Goal: Task Accomplishment & Management: Complete application form

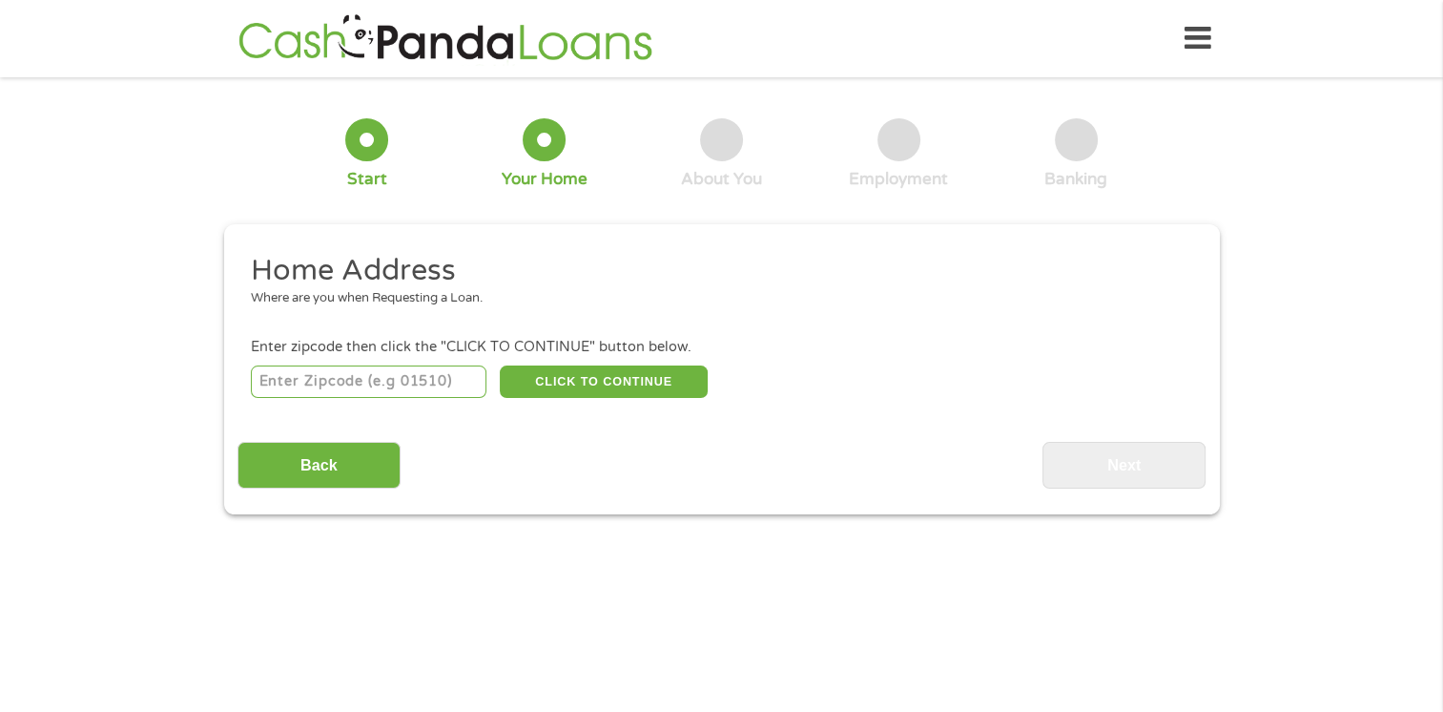
click at [328, 396] on input "number" at bounding box center [369, 381] width 236 height 32
type input "02703"
select select "[US_STATE]"
click at [630, 372] on button "CLICK TO CONTINUE" at bounding box center [604, 381] width 208 height 32
type input "02703"
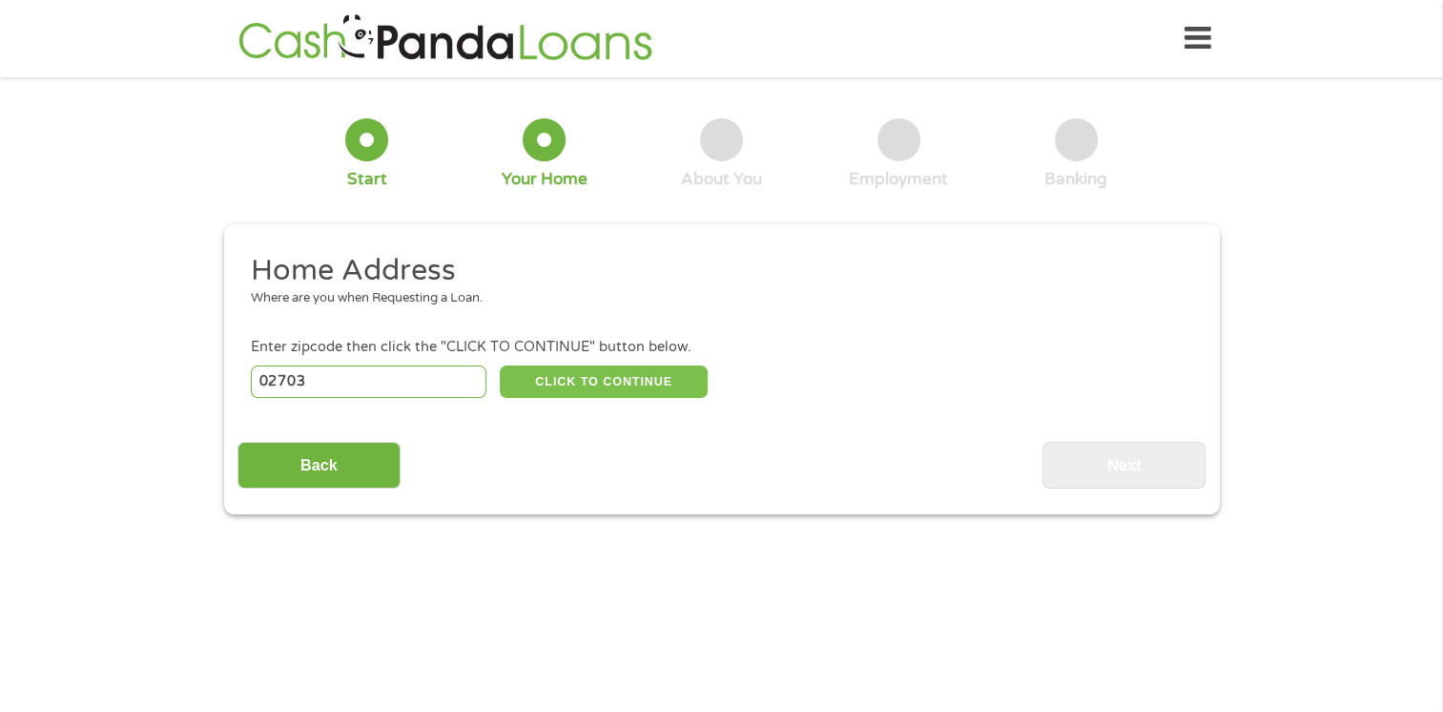
type input "Attleboro"
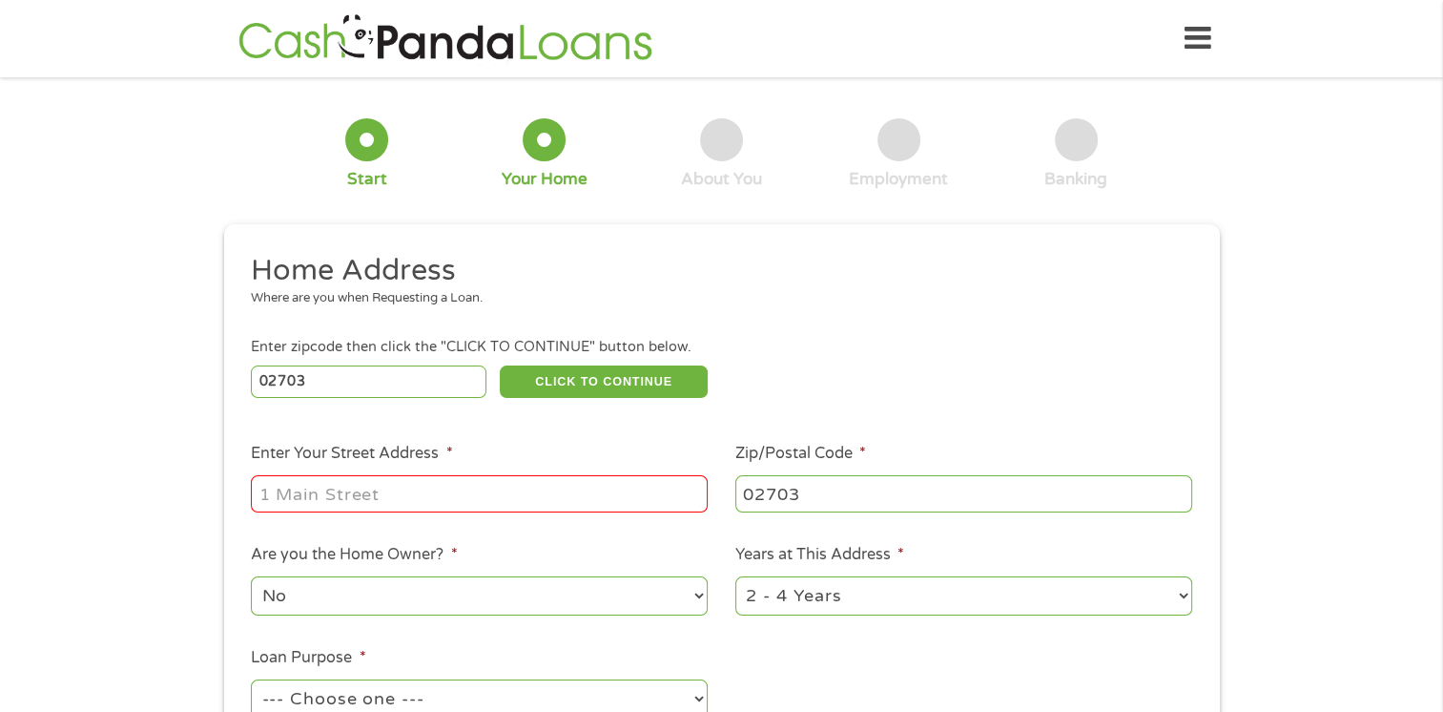
click at [313, 492] on input "Enter Your Street Address *" at bounding box center [479, 493] width 457 height 36
type input "[STREET_ADDRESS][PERSON_NAME]"
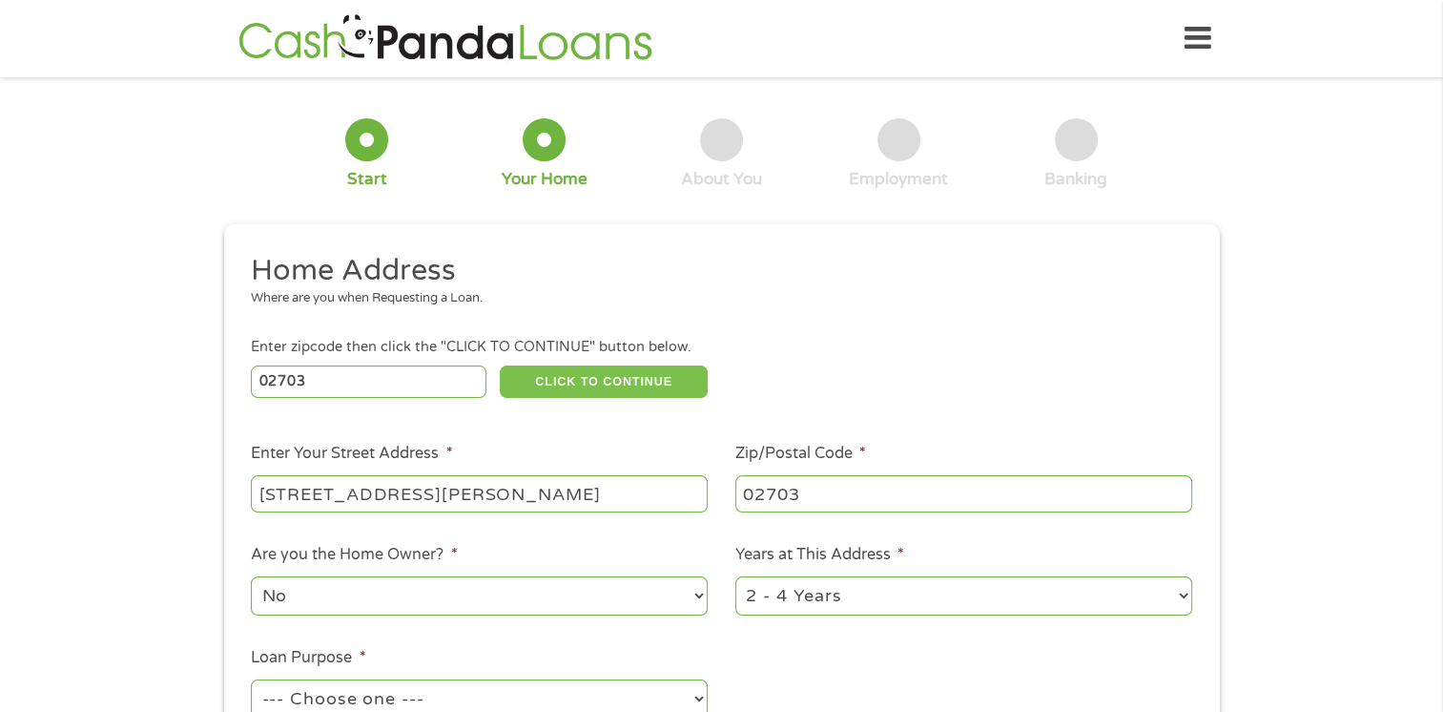
click at [587, 380] on button "CLICK TO CONTINUE" at bounding box center [604, 381] width 208 height 32
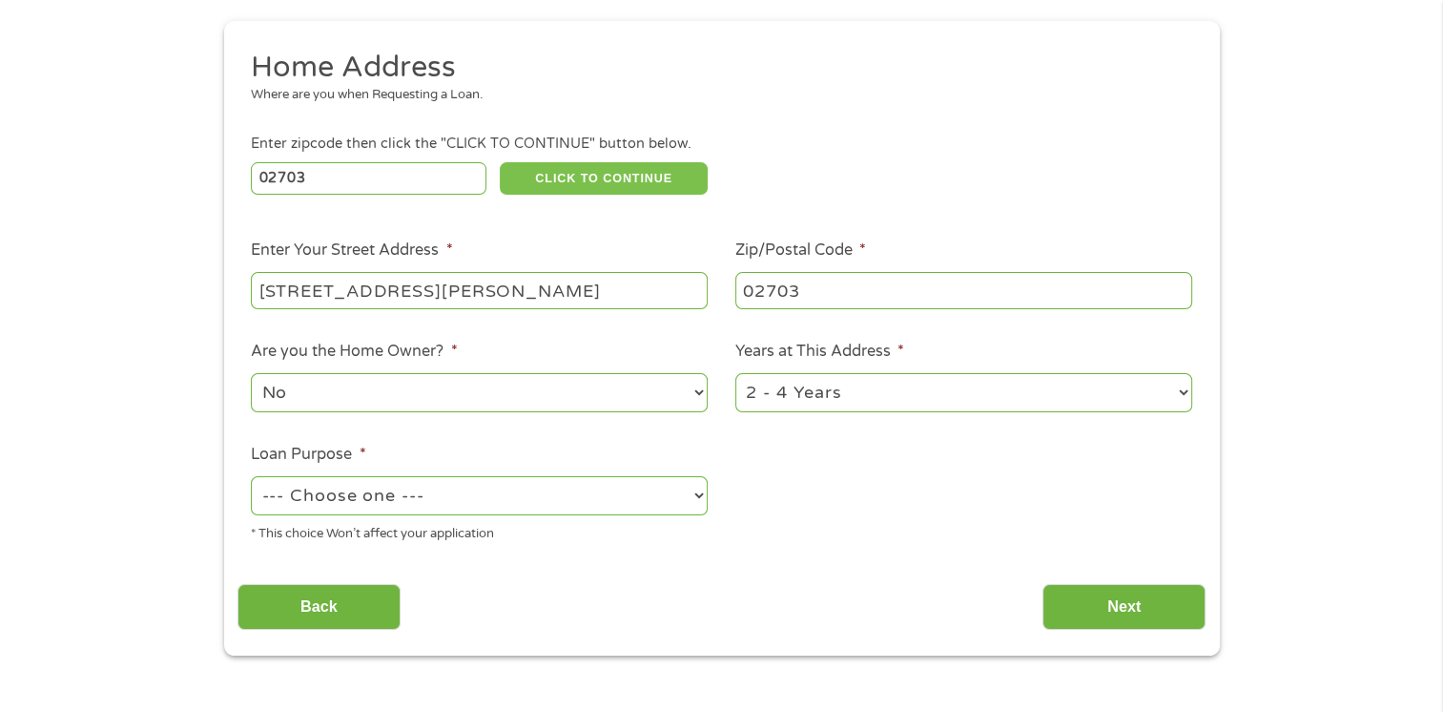
scroll to position [229, 0]
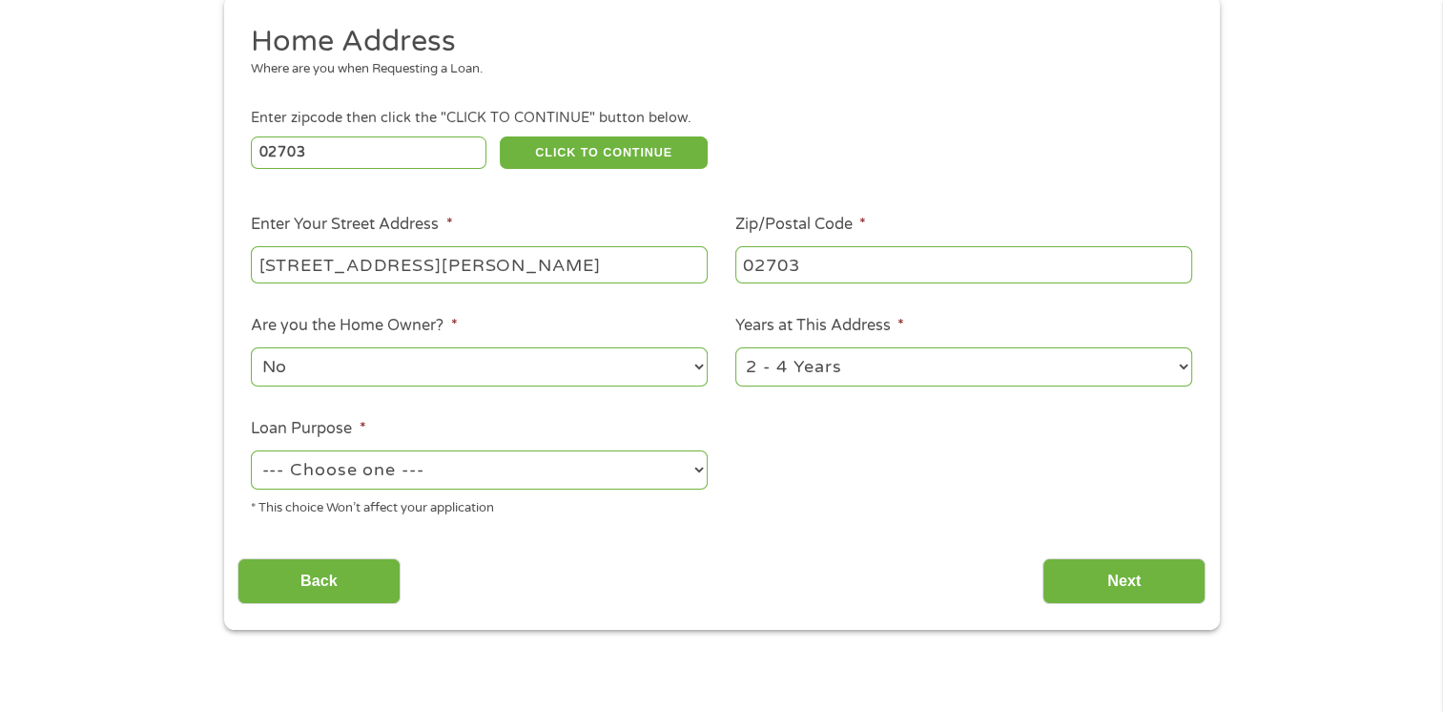
click at [940, 361] on select "1 Year or less 1 - 2 Years 2 - 4 Years Over 4 Years" at bounding box center [964, 366] width 457 height 39
select select "60months"
click at [736, 349] on select "1 Year or less 1 - 2 Years 2 - 4 Years Over 4 Years" at bounding box center [964, 366] width 457 height 39
click at [321, 357] on select "No Yes" at bounding box center [479, 366] width 457 height 39
click at [251, 349] on select "No Yes" at bounding box center [479, 366] width 457 height 39
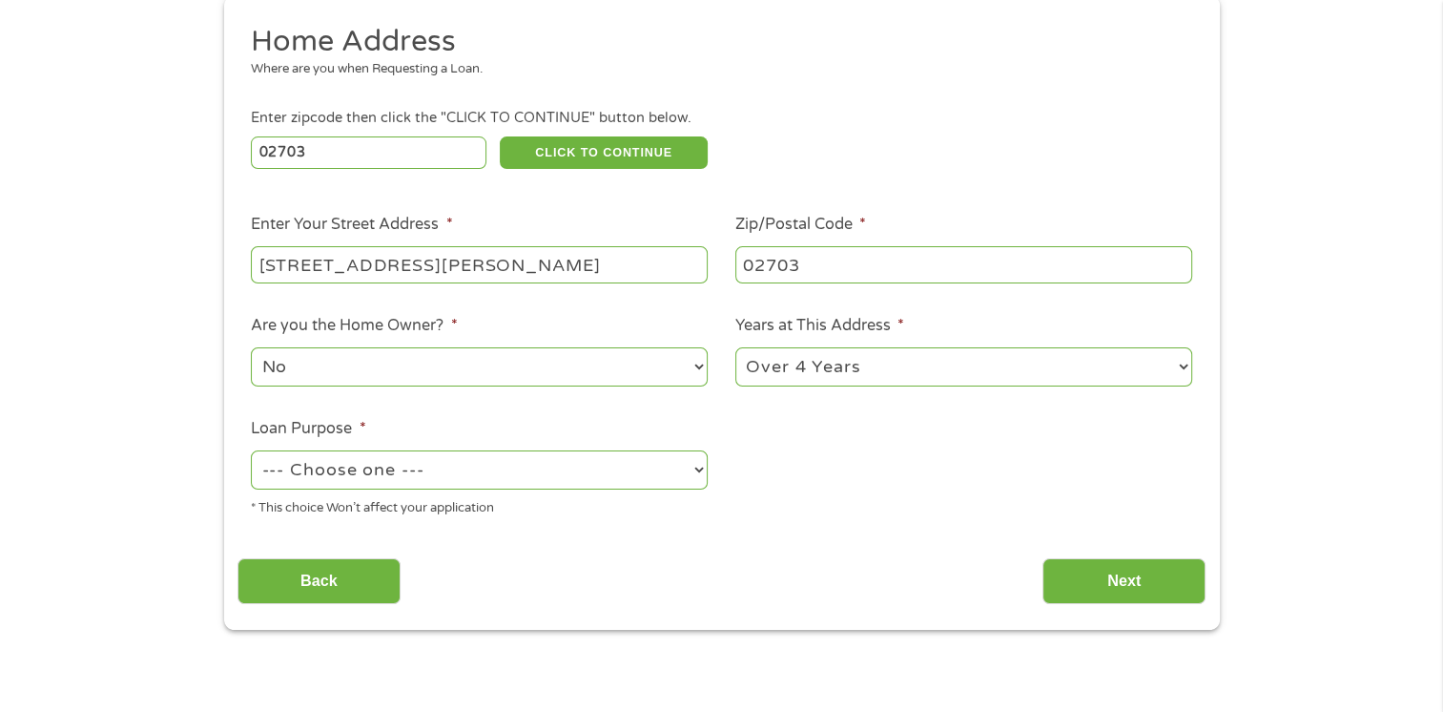
click at [270, 486] on select "--- Choose one --- Pay Bills Debt Consolidation Home Improvement Major Purchase…" at bounding box center [479, 469] width 457 height 39
select select "majorpurchase"
click at [251, 452] on select "--- Choose one --- Pay Bills Debt Consolidation Home Improvement Major Purchase…" at bounding box center [479, 469] width 457 height 39
click at [607, 147] on button "CLICK TO CONTINUE" at bounding box center [604, 152] width 208 height 32
click at [1116, 570] on input "Next" at bounding box center [1124, 581] width 163 height 47
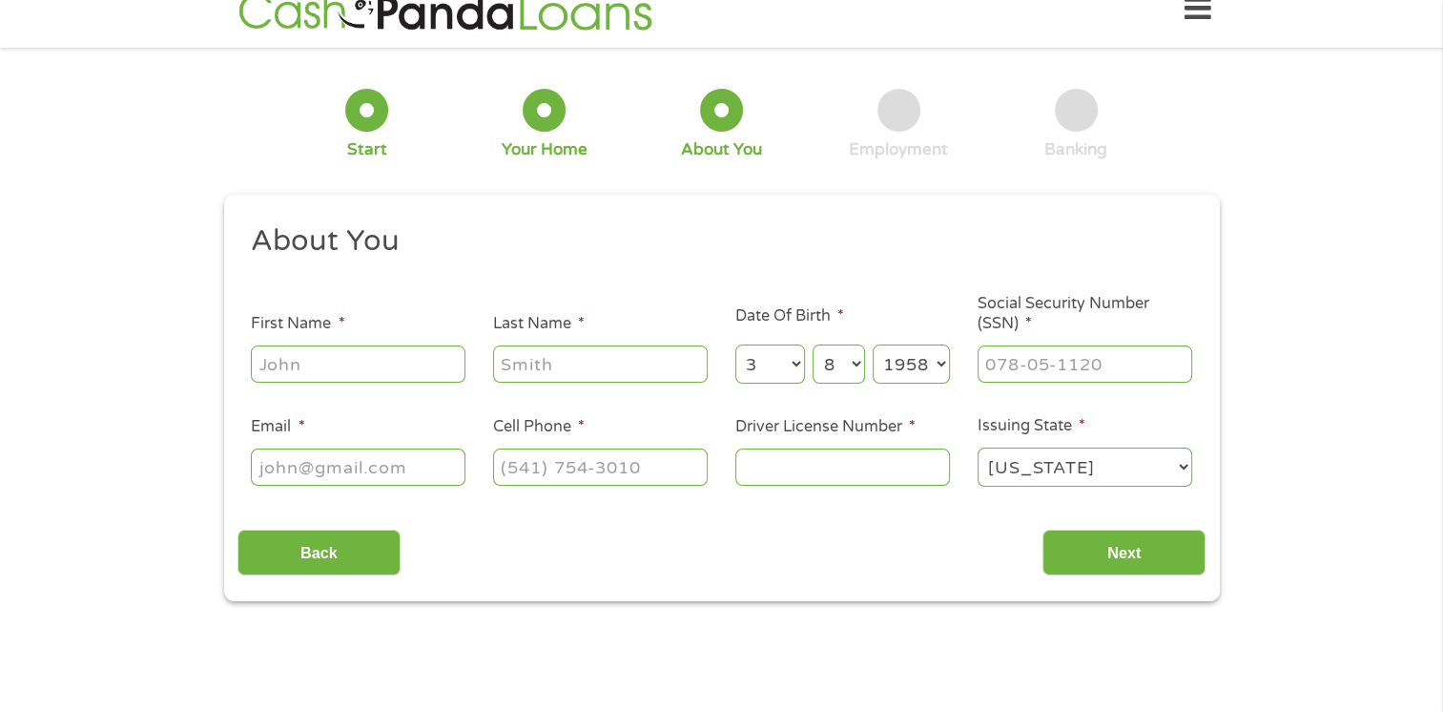
scroll to position [0, 0]
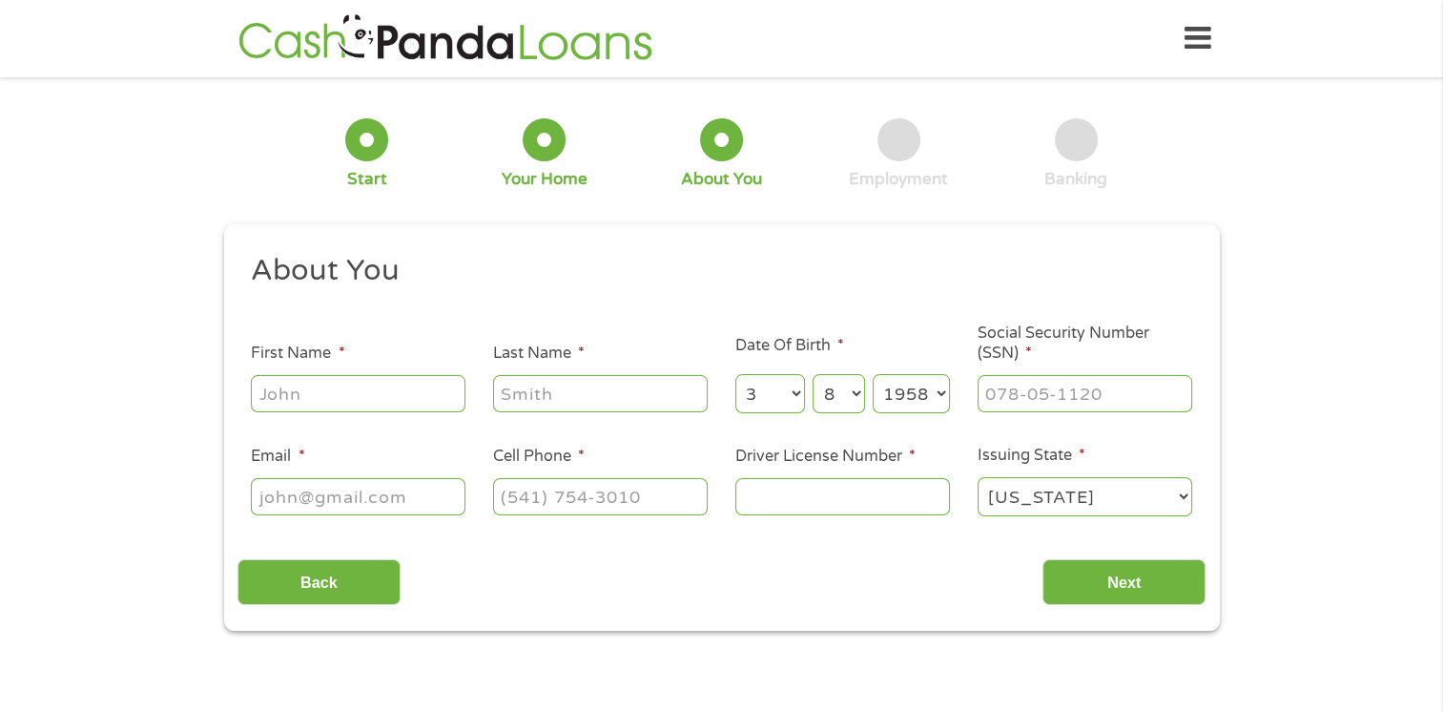
click at [288, 397] on input "First Name *" at bounding box center [358, 393] width 215 height 36
type input "[PERSON_NAME]"
type input "[EMAIL_ADDRESS][DOMAIN_NAME]"
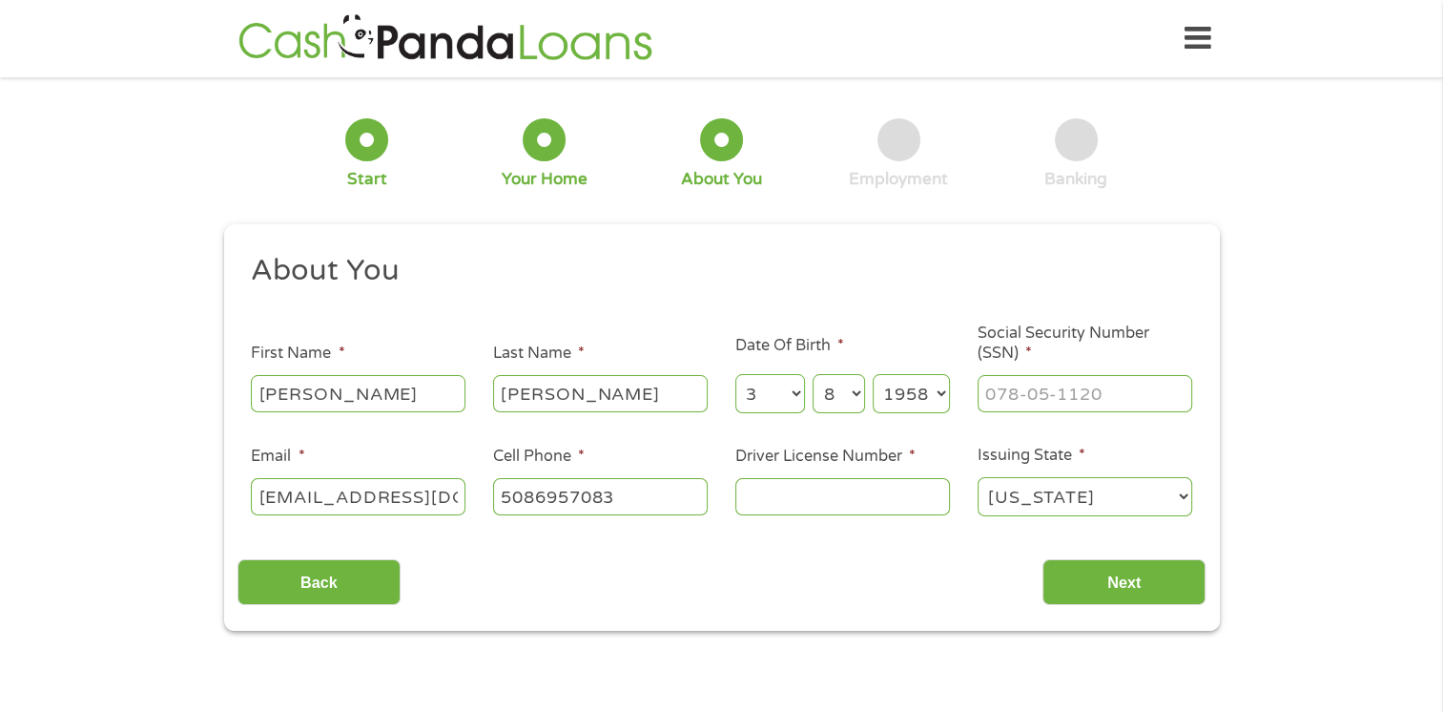
type input "[PHONE_NUMBER]"
click at [1003, 397] on input "___-__-____" at bounding box center [1085, 393] width 215 height 36
type input "028-40-9407"
click at [656, 496] on input "[PHONE_NUMBER]" at bounding box center [600, 496] width 215 height 36
type input "[PHONE_NUMBER]"
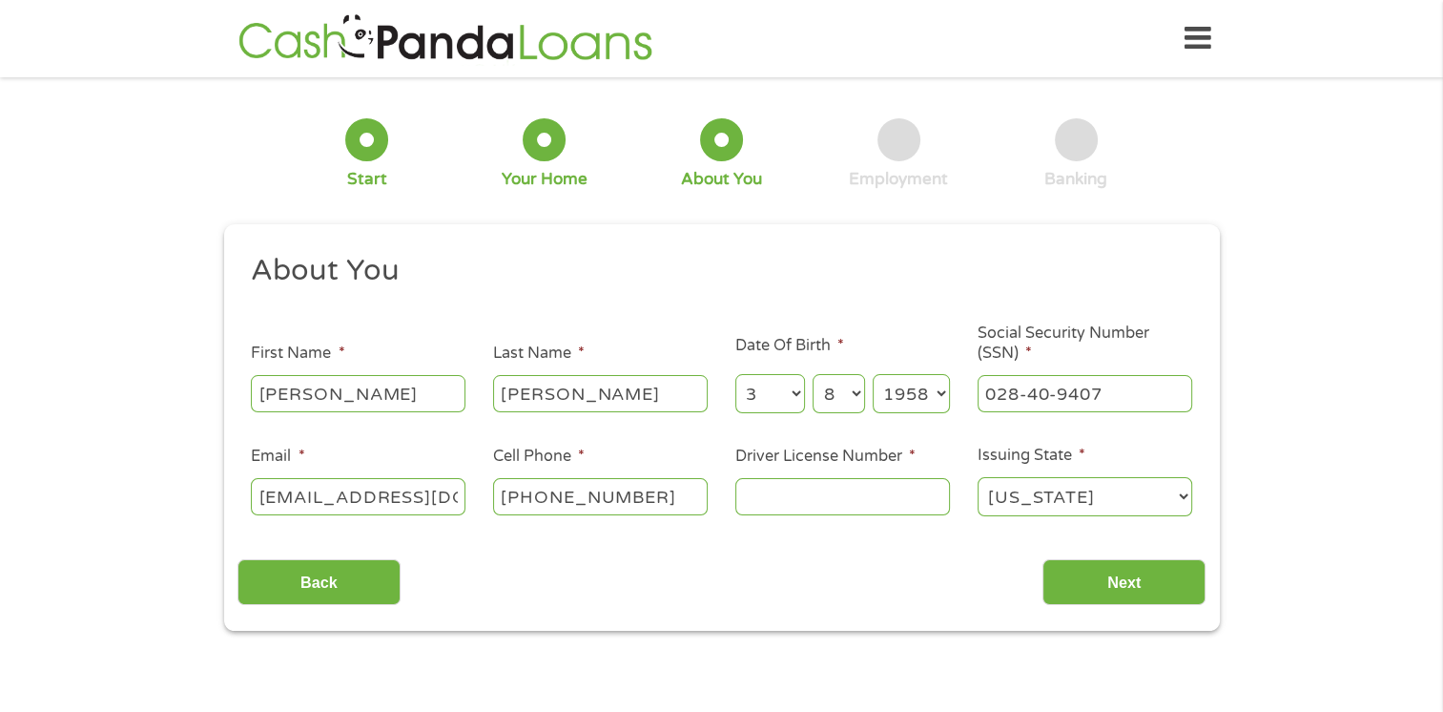
click at [780, 497] on input "Driver License Number *" at bounding box center [843, 496] width 215 height 36
type input "S823224532"
click at [1137, 567] on input "Next" at bounding box center [1124, 582] width 163 height 47
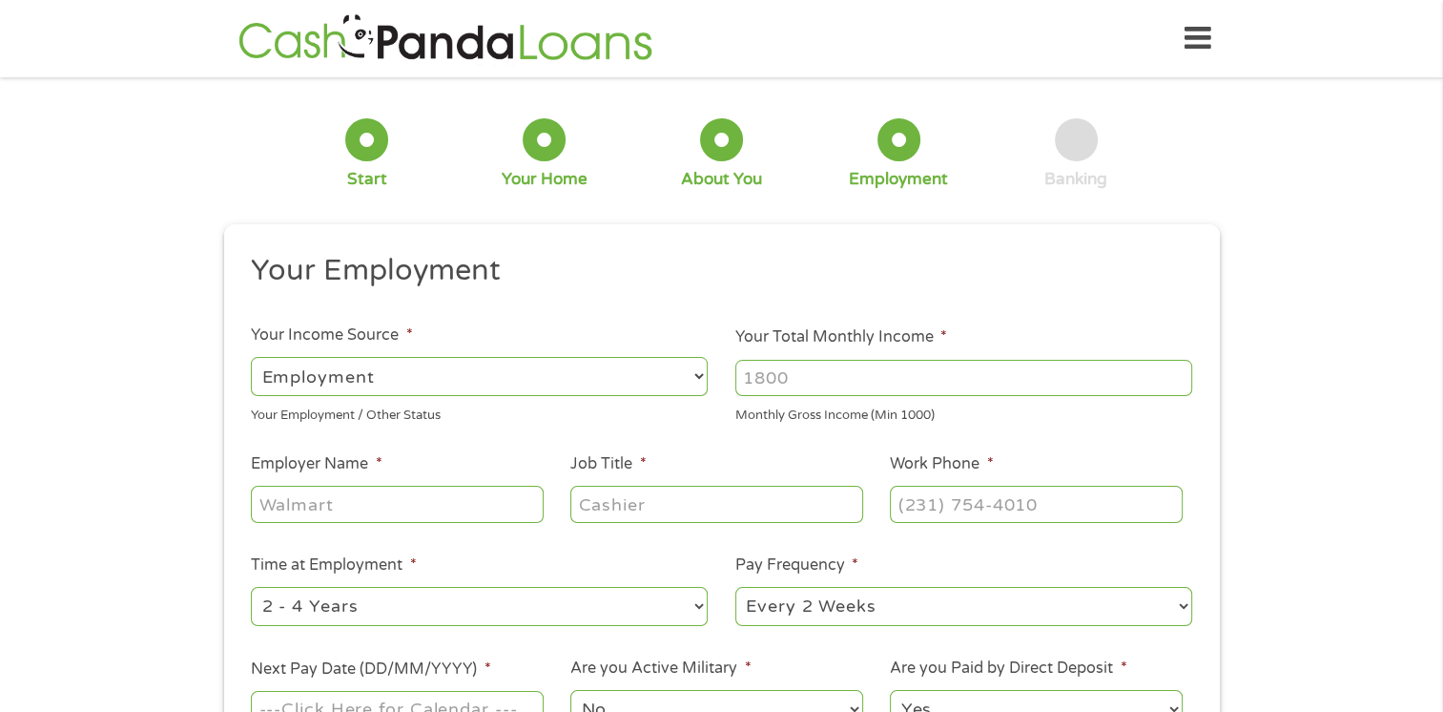
scroll to position [8, 8]
click at [695, 375] on select "--- Choose one --- Employment [DEMOGRAPHIC_DATA] Benefits" at bounding box center [479, 376] width 457 height 39
click at [251, 357] on select "--- Choose one --- Employment [DEMOGRAPHIC_DATA] Benefits" at bounding box center [479, 376] width 457 height 39
click at [756, 377] on input "Your Total Monthly Income *" at bounding box center [964, 378] width 457 height 36
type input "3750"
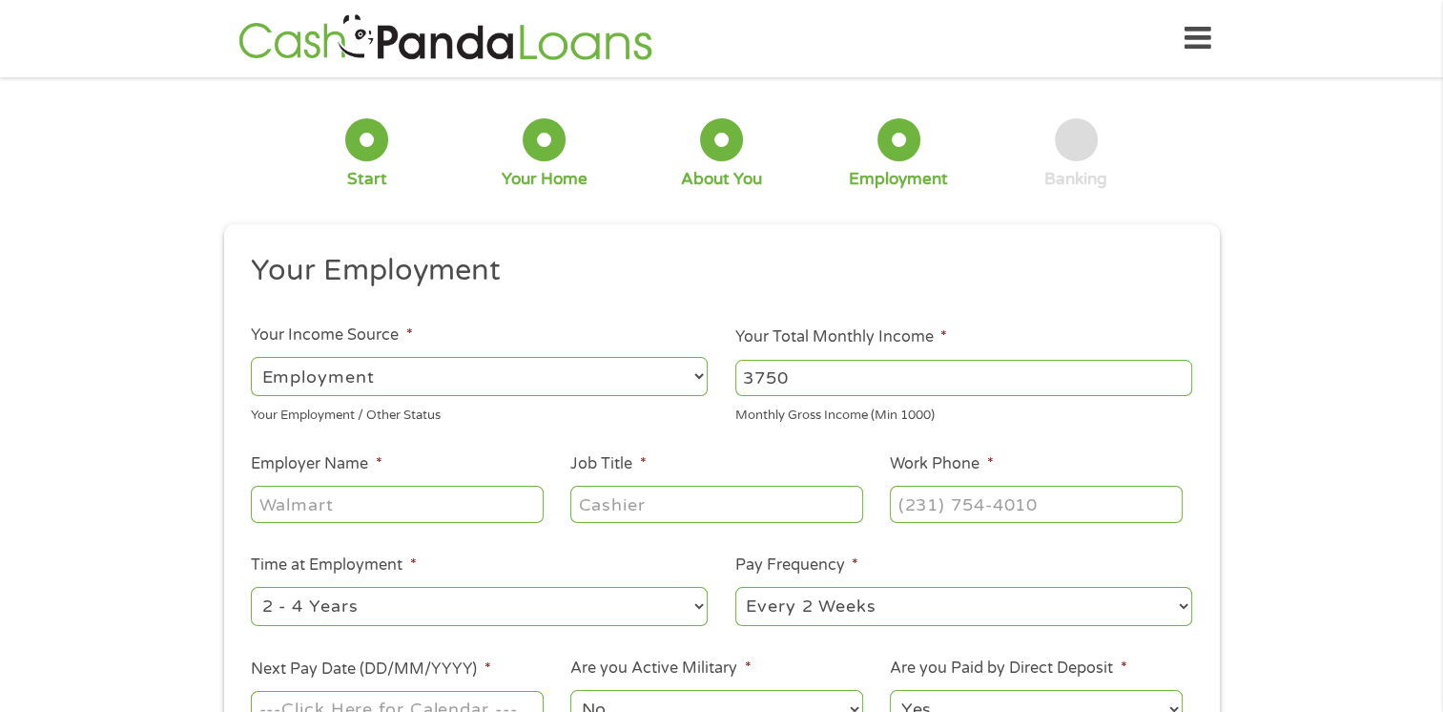
click at [295, 491] on input "Employer Name *" at bounding box center [397, 504] width 292 height 36
click at [587, 501] on input "Job Title *" at bounding box center [716, 504] width 292 height 36
click at [340, 497] on input "[PERSON_NAME]" at bounding box center [397, 504] width 292 height 36
click at [340, 497] on input "D" at bounding box center [397, 504] width 292 height 36
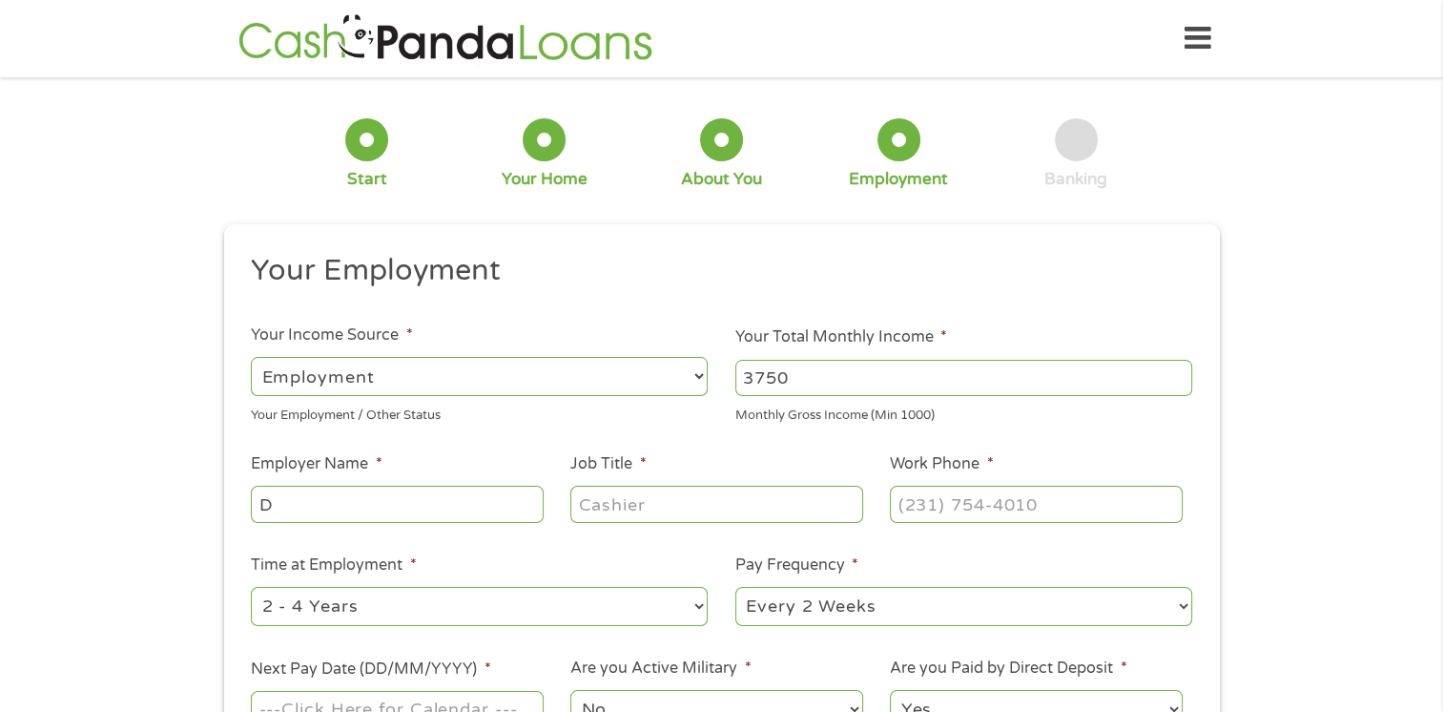
click at [342, 461] on label "Employer Name *" at bounding box center [316, 464] width 131 height 20
click at [342, 486] on input "D" at bounding box center [397, 504] width 292 height 36
type input "o"
type input "[PERSON_NAME]"
click at [591, 503] on input "Job Title *" at bounding box center [716, 504] width 292 height 36
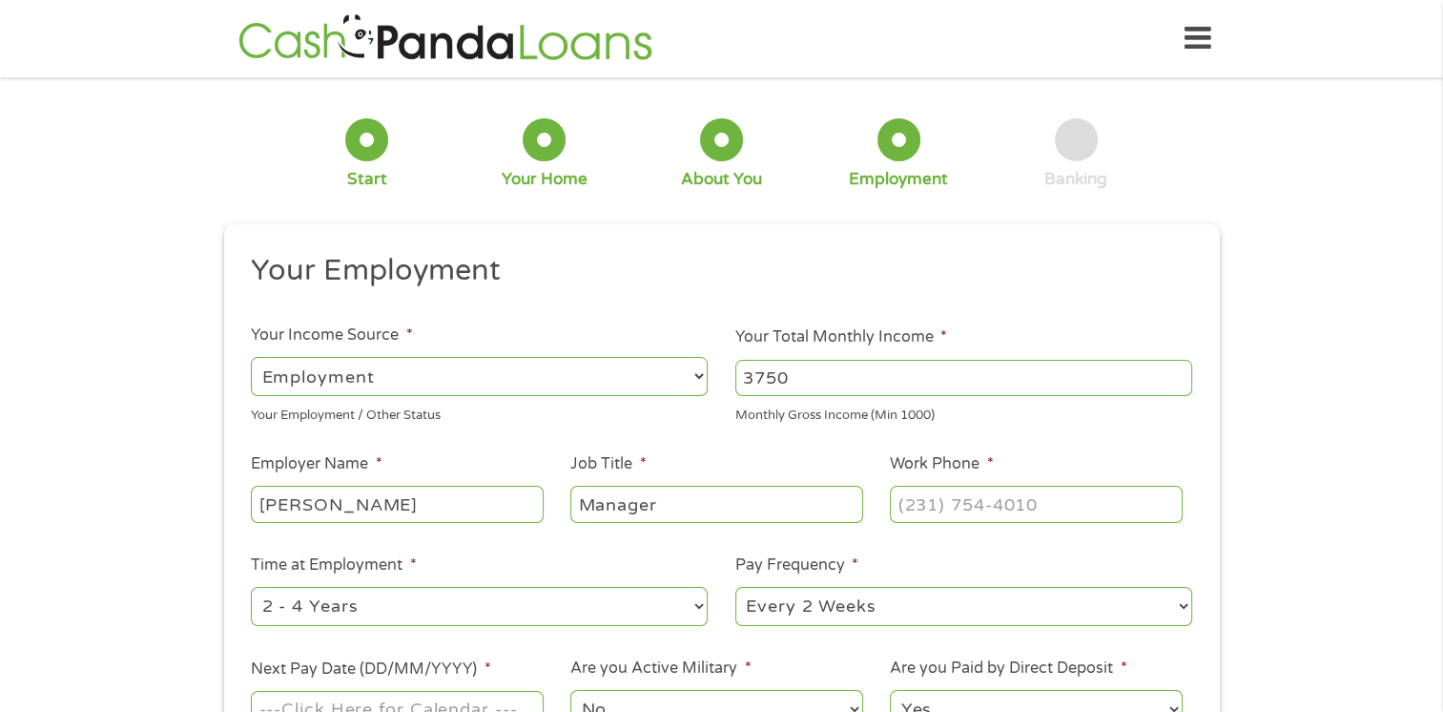
type input "Manager"
click at [904, 507] on input "(___) ___-____" at bounding box center [1036, 504] width 292 height 36
type input "[PHONE_NUMBER]"
click at [699, 605] on select "--- Choose one --- 1 Year or less 1 - 2 Years 2 - 4 Years Over 4 Years" at bounding box center [479, 606] width 457 height 39
select select "60months"
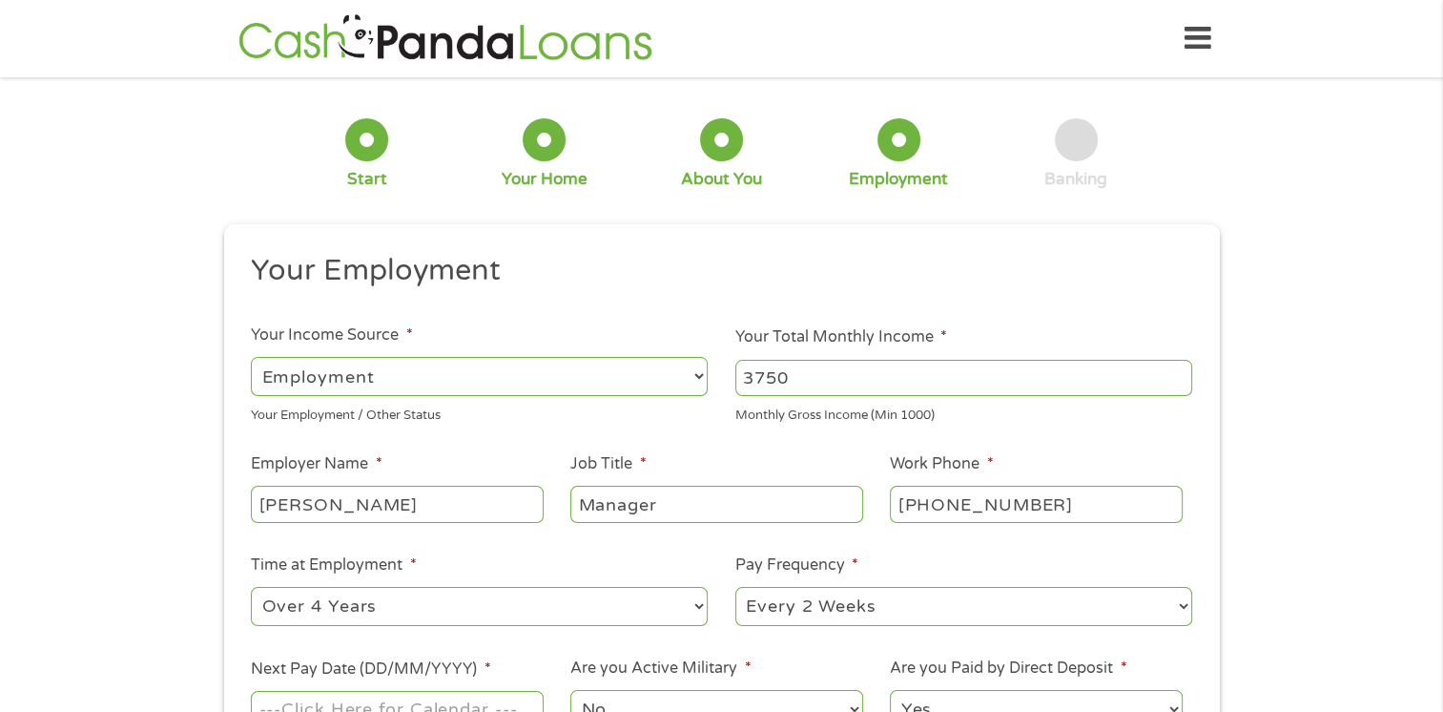
click at [251, 588] on select "--- Choose one --- 1 Year or less 1 - 2 Years 2 - 4 Years Over 4 Years" at bounding box center [479, 606] width 457 height 39
click at [916, 593] on select "--- Choose one --- Every 2 Weeks Every Week Monthly Semi-Monthly" at bounding box center [964, 606] width 457 height 39
select select "weekly"
click at [736, 588] on select "--- Choose one --- Every 2 Weeks Every Week Monthly Semi-Monthly" at bounding box center [964, 606] width 457 height 39
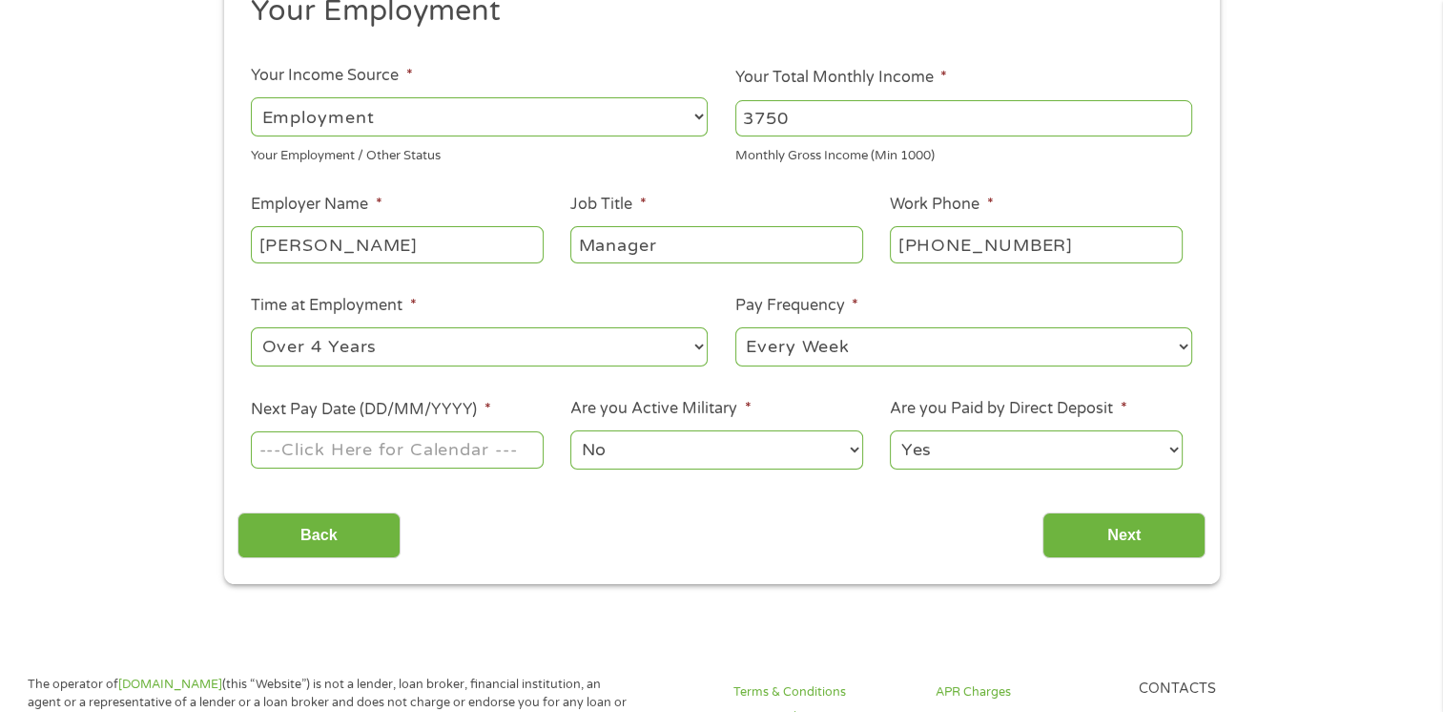
scroll to position [267, 0]
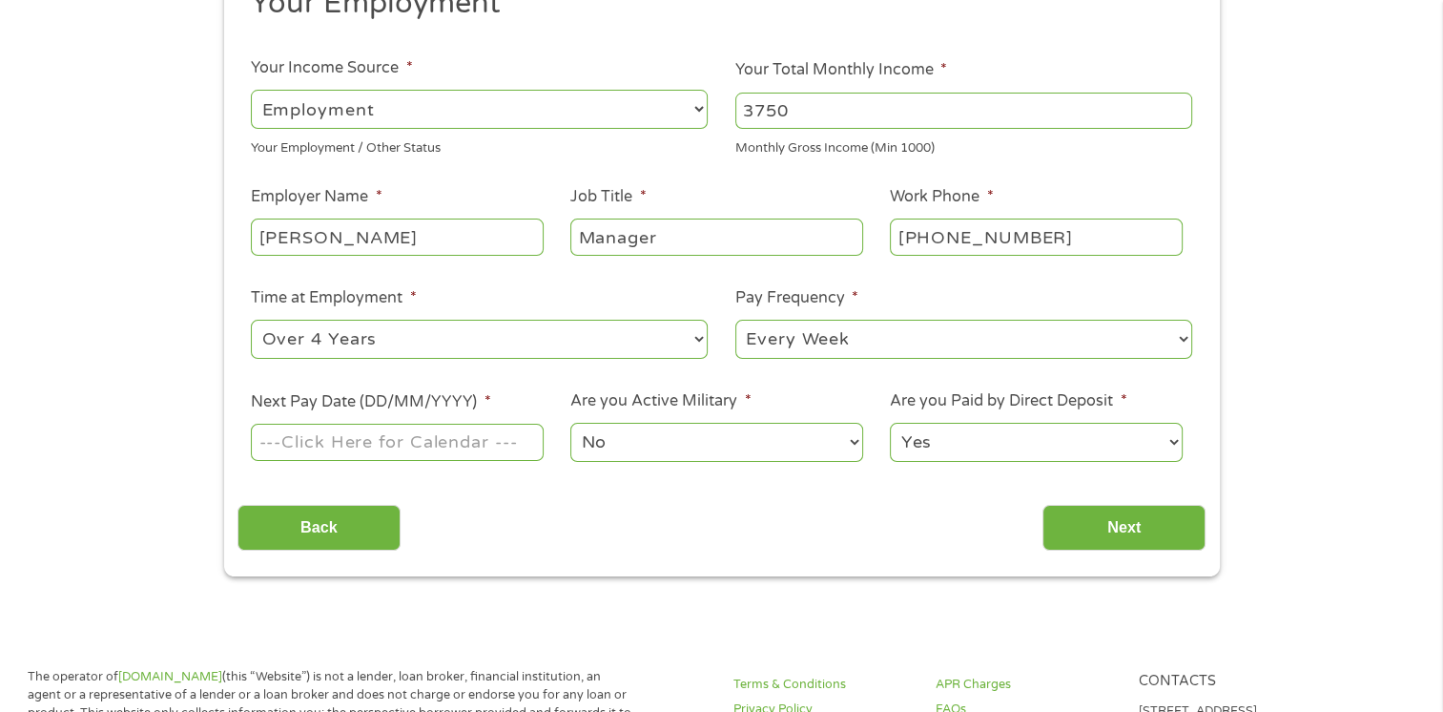
click at [314, 425] on input "Next Pay Date (DD/MM/YYYY) *" at bounding box center [397, 442] width 292 height 36
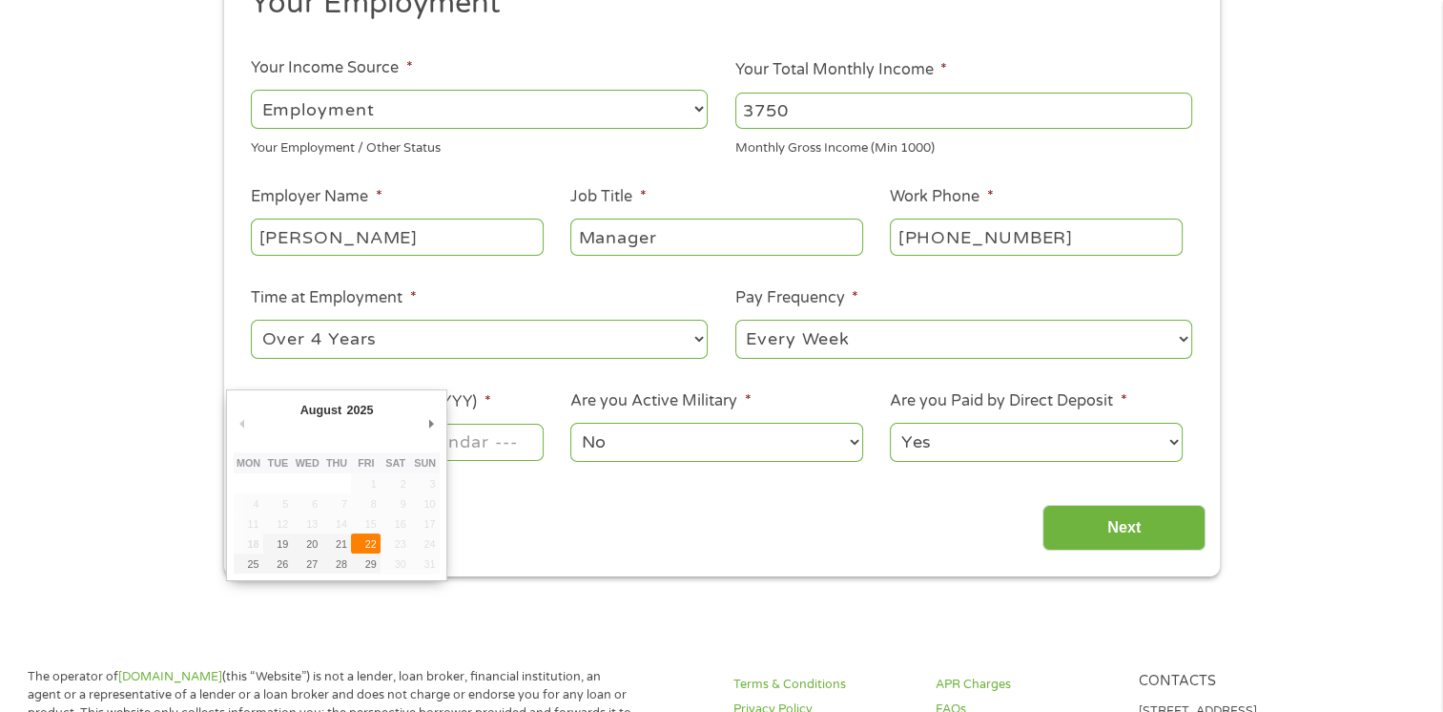
type input "[DATE]"
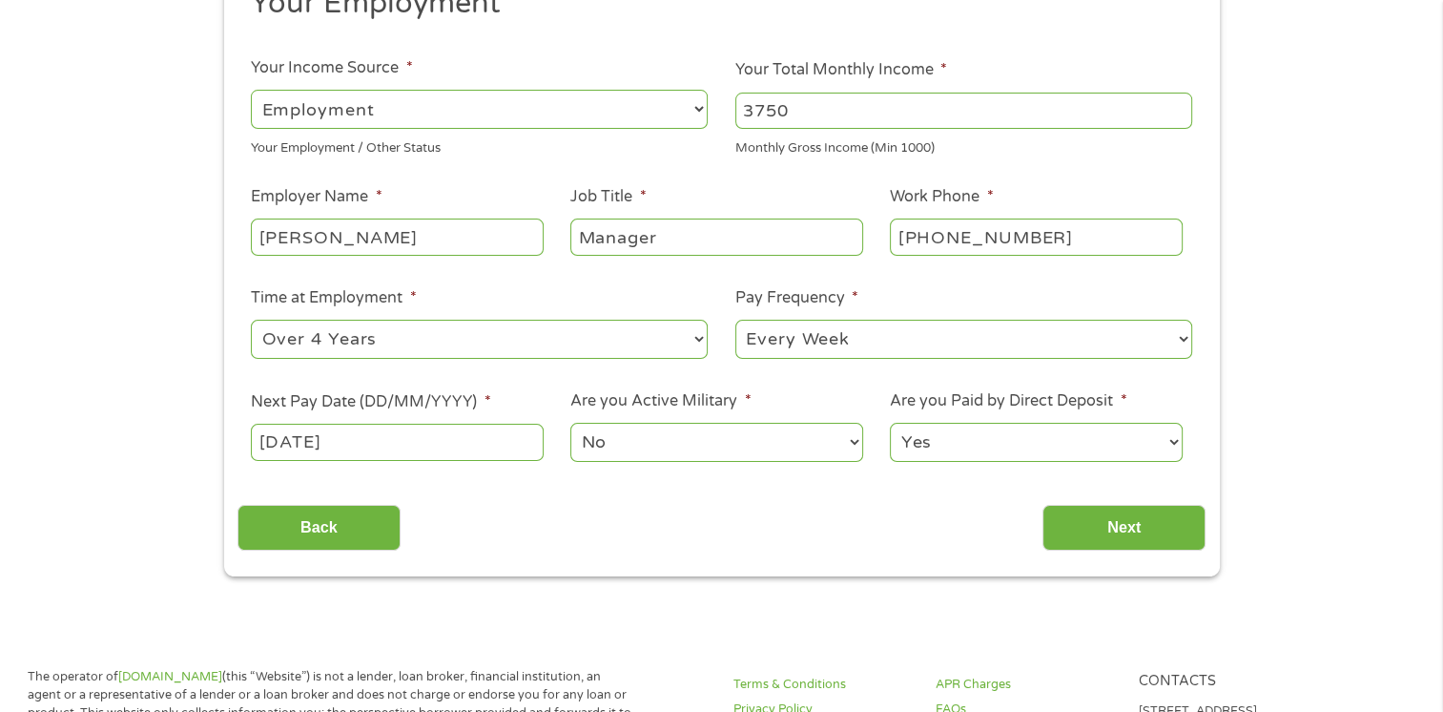
click at [1138, 431] on select "Yes No" at bounding box center [1036, 442] width 292 height 39
click at [890, 424] on select "Yes No" at bounding box center [1036, 442] width 292 height 39
click at [1160, 430] on select "Yes No" at bounding box center [1036, 442] width 292 height 39
select select "1"
click at [890, 424] on select "Yes No" at bounding box center [1036, 442] width 292 height 39
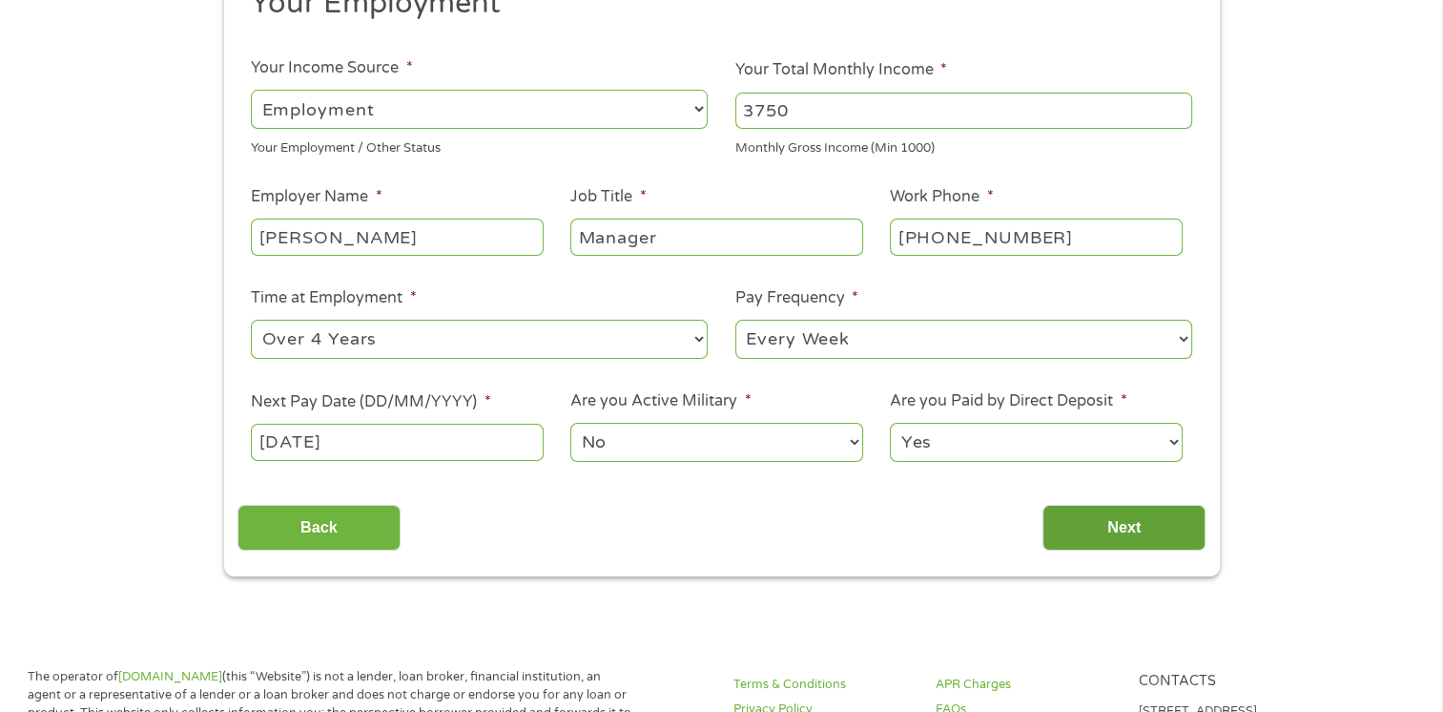
click at [1104, 523] on input "Next" at bounding box center [1124, 528] width 163 height 47
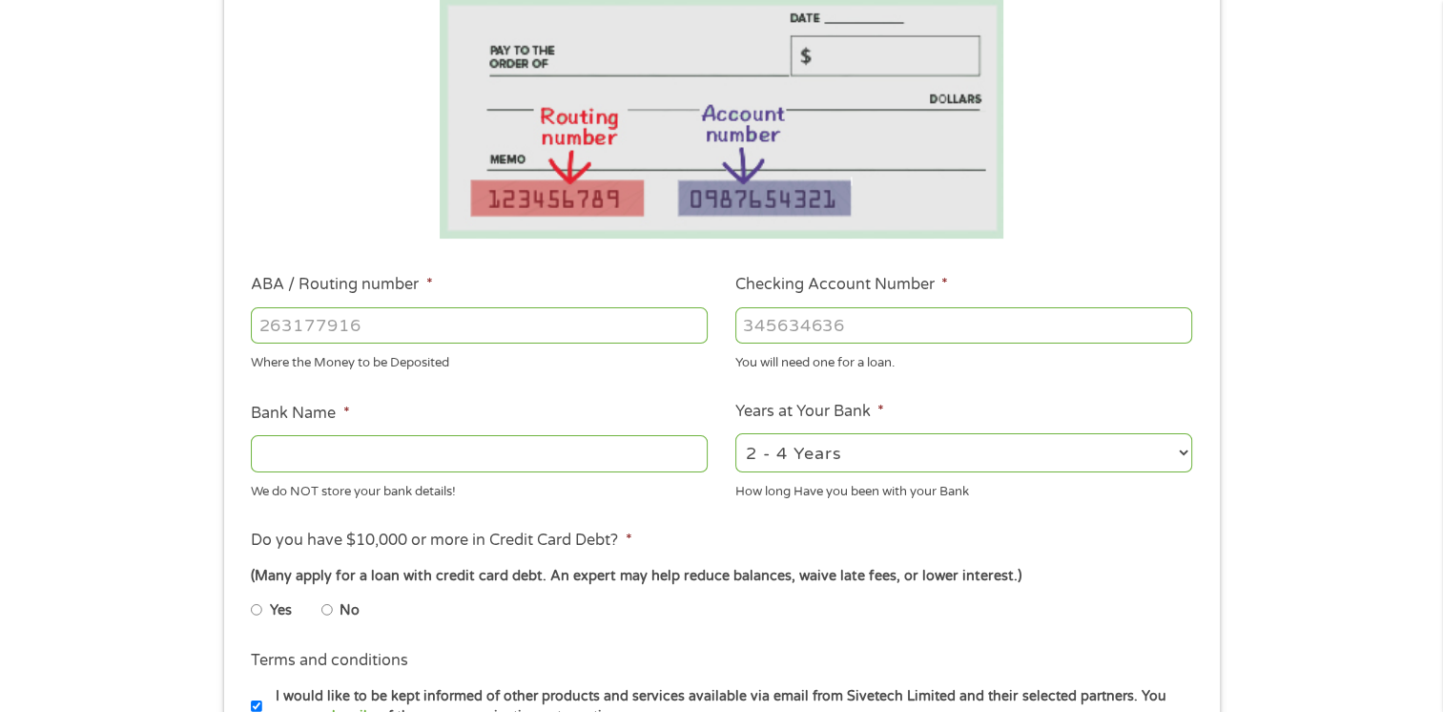
scroll to position [343, 0]
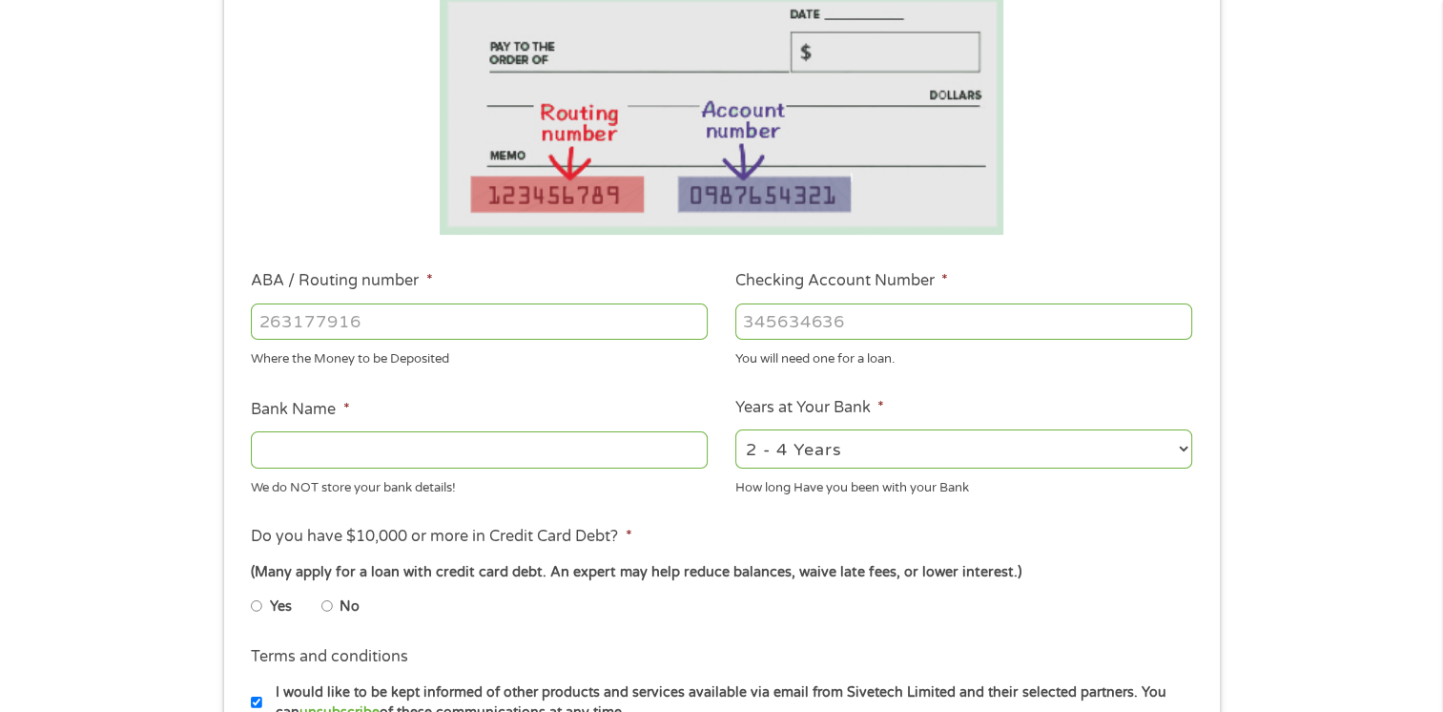
click at [260, 318] on input "ABA / Routing number *" at bounding box center [479, 321] width 457 height 36
type input "211370545"
type input "TD BANK NA"
type input "211370545"
click at [748, 327] on input "Checking Account Number *" at bounding box center [964, 321] width 457 height 36
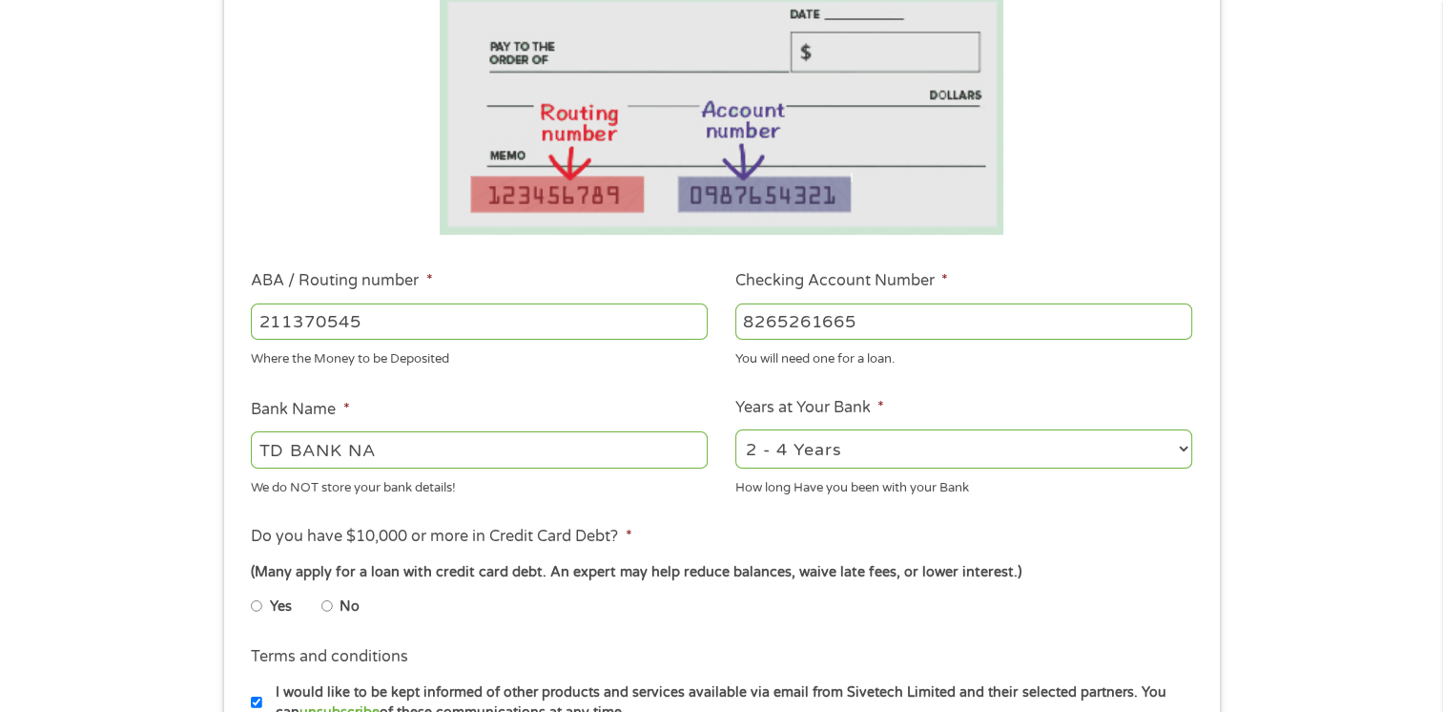
type input "8265261665"
drag, startPoint x: 1032, startPoint y: 480, endPoint x: 1063, endPoint y: 466, distance: 33.7
click at [1063, 466] on li "Years at Your Bank * 2 - 4 Years 6 - 12 Months 1 - 2 Years Over 4 Years How lon…" at bounding box center [964, 446] width 485 height 101
drag, startPoint x: 1063, startPoint y: 466, endPoint x: 1184, endPoint y: 441, distance: 123.7
click at [1184, 441] on select "2 - 4 Years 6 - 12 Months 1 - 2 Years Over 4 Years" at bounding box center [964, 448] width 457 height 39
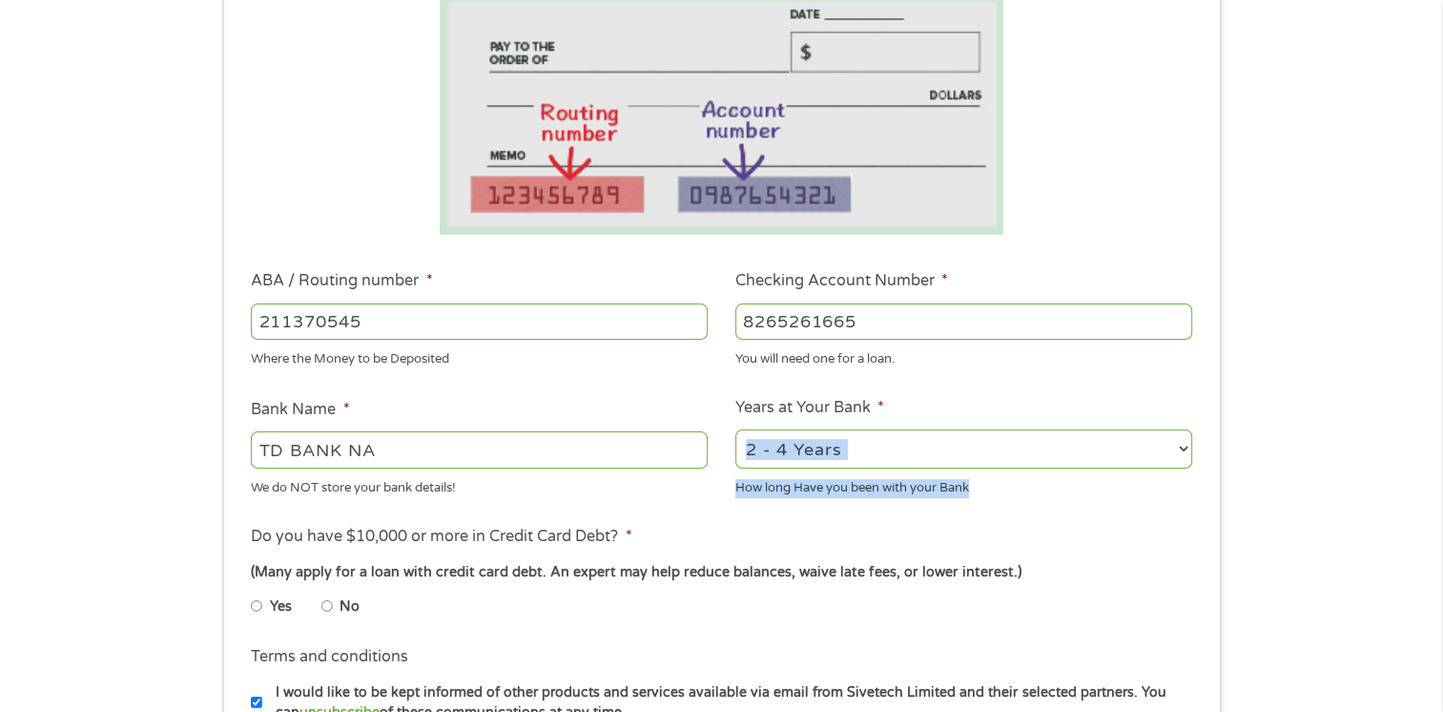
click at [736, 430] on select "2 - 4 Years 6 - 12 Months 1 - 2 Years Over 4 Years" at bounding box center [964, 448] width 457 height 39
drag, startPoint x: 523, startPoint y: 532, endPoint x: 561, endPoint y: 531, distance: 38.2
click at [561, 531] on label "Do you have $10,000 or more in Credit Card Debt? *" at bounding box center [441, 537] width 381 height 20
click at [254, 605] on input "Yes" at bounding box center [256, 606] width 11 height 31
radio input "true"
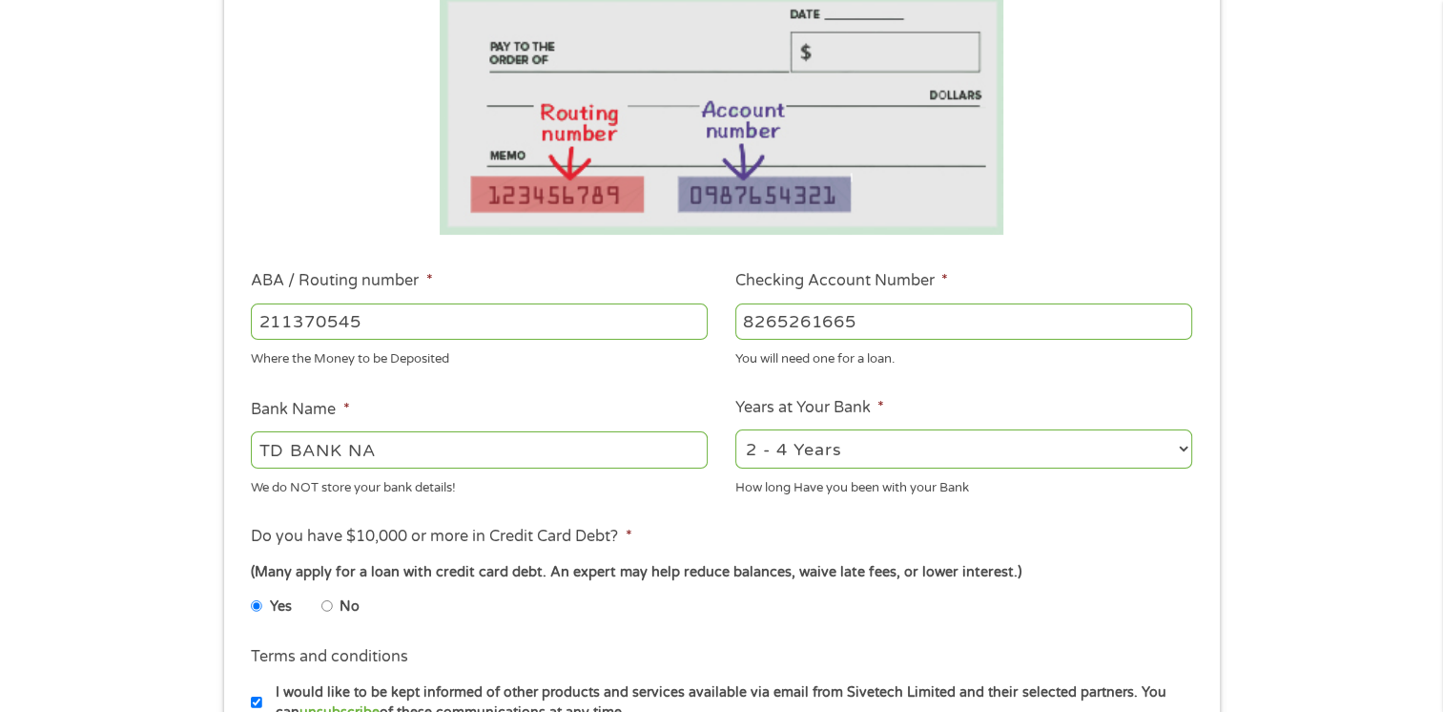
drag, startPoint x: 1412, startPoint y: 647, endPoint x: 1420, endPoint y: 660, distance: 15.4
click at [1420, 660] on div "1 Start 2 Your Home 3 About You 4 Employment 5 Banking 6 This field is hidden w…" at bounding box center [721, 352] width 1443 height 1210
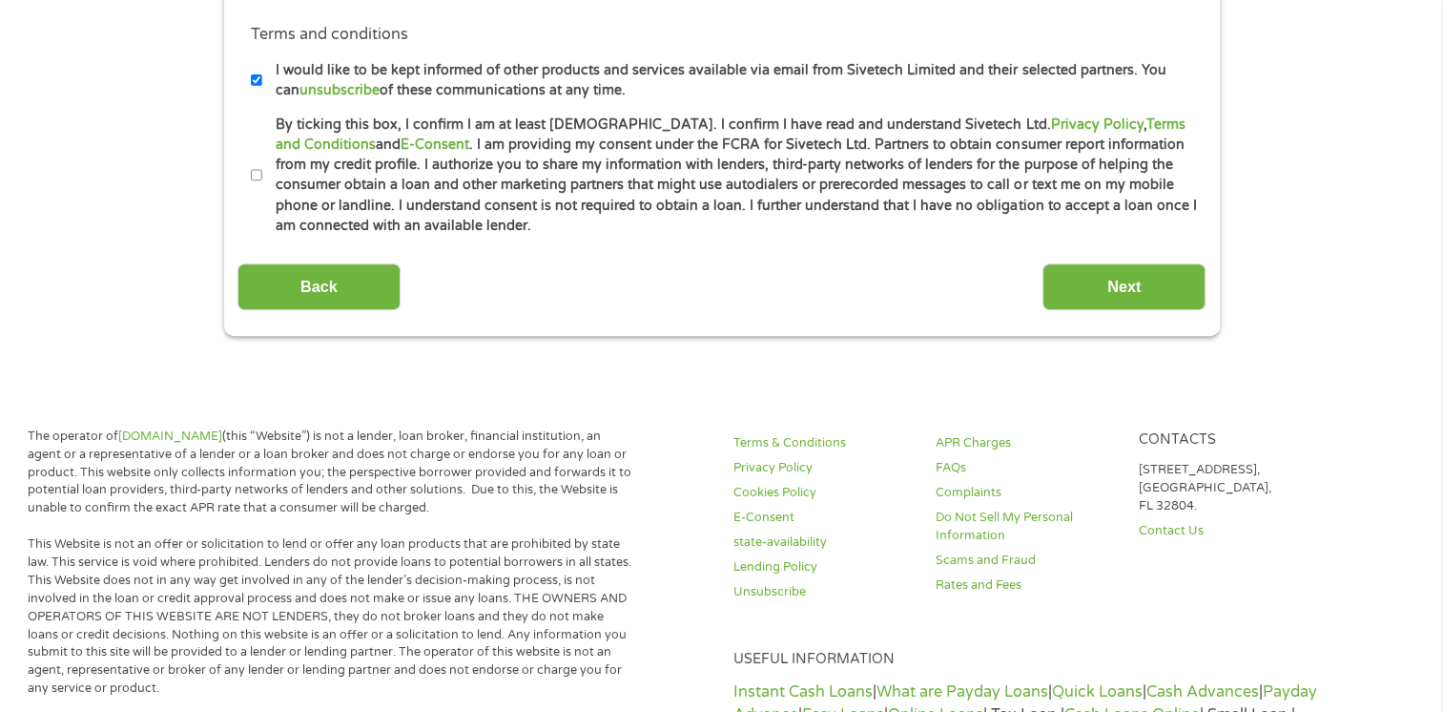
click at [259, 175] on input "By ticking this box, I confirm I am at least [DEMOGRAPHIC_DATA]. I confirm I ha…" at bounding box center [256, 175] width 11 height 31
checkbox input "true"
click at [1168, 280] on input "Next" at bounding box center [1124, 286] width 163 height 47
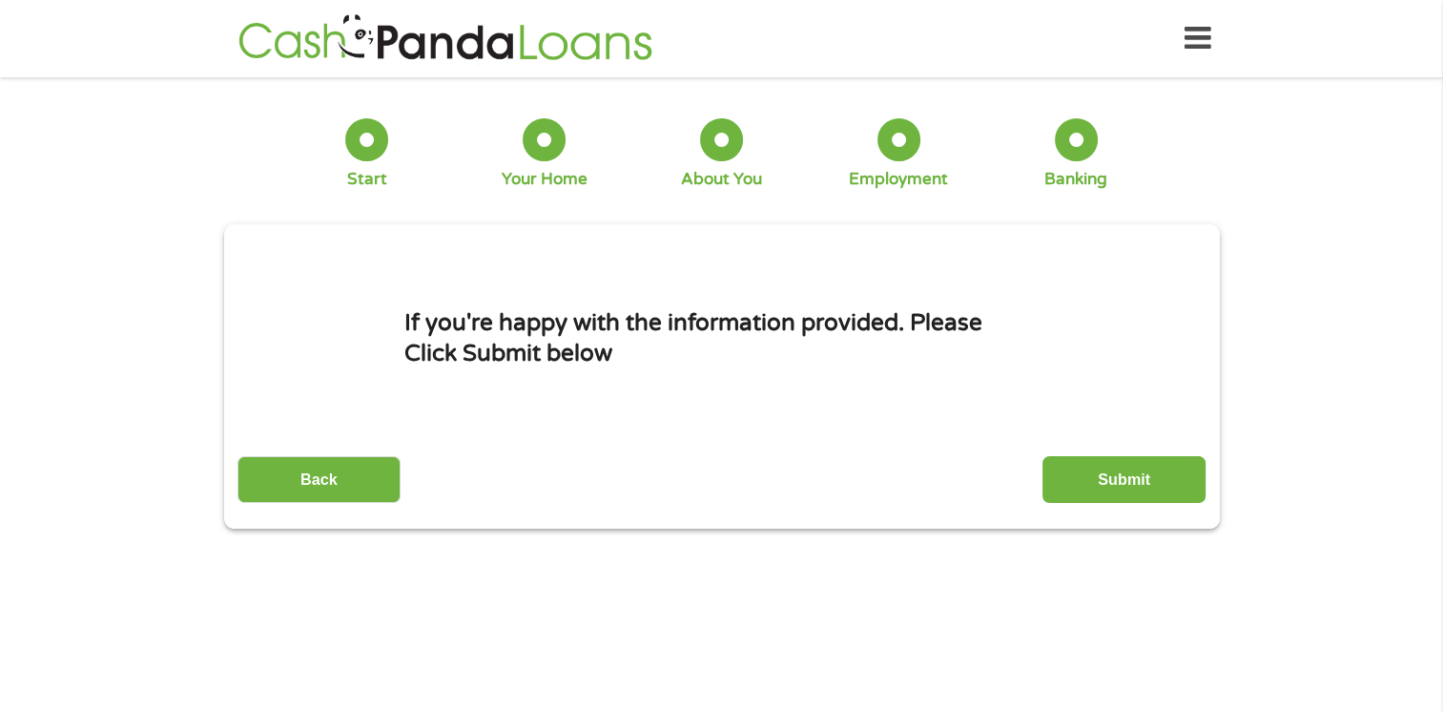
scroll to position [0, 0]
click at [1145, 467] on input "Submit" at bounding box center [1124, 479] width 163 height 47
